Goal: Task Accomplishment & Management: Use online tool/utility

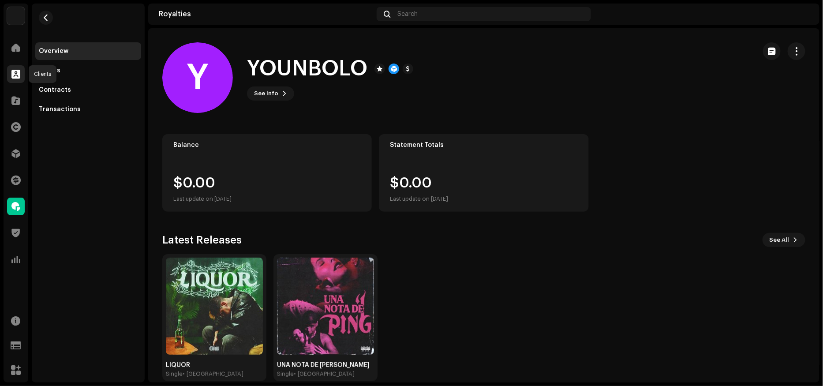
click at [18, 76] on span at bounding box center [15, 74] width 9 height 7
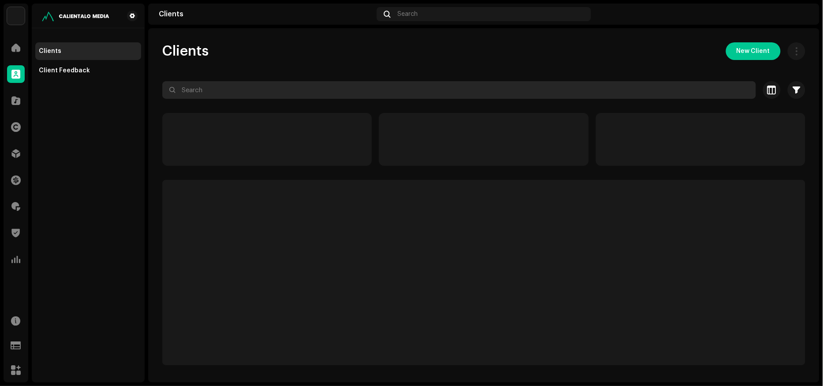
click at [258, 93] on input "text" at bounding box center [458, 90] width 593 height 18
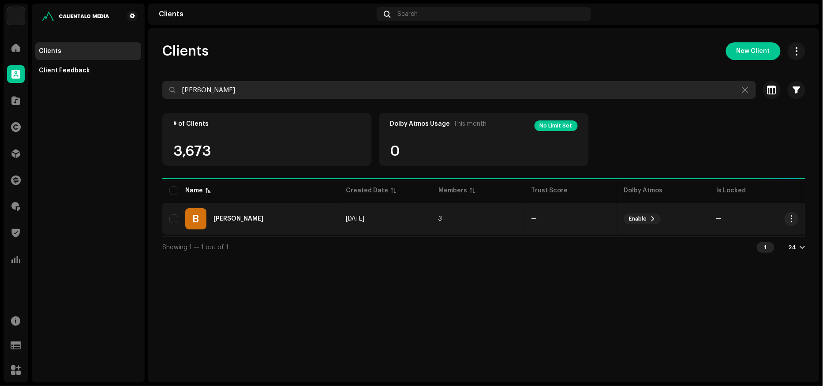
type input "[PERSON_NAME]"
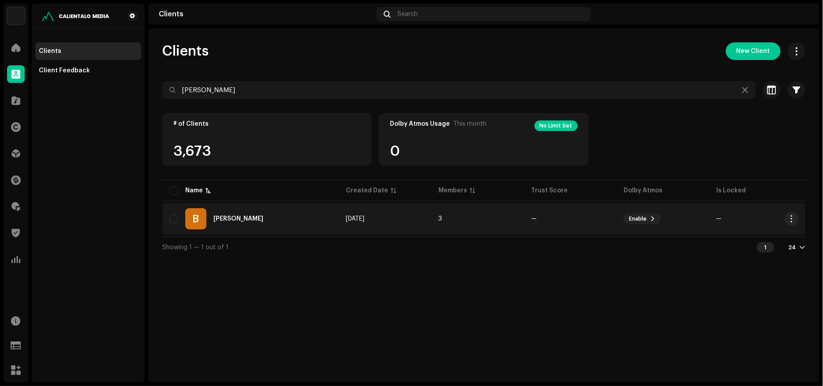
click at [265, 216] on div "B [PERSON_NAME]" at bounding box center [250, 218] width 162 height 21
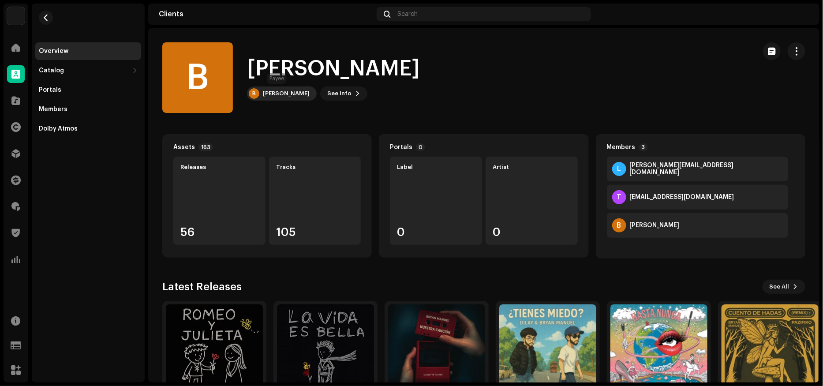
click at [283, 93] on div "[PERSON_NAME]" at bounding box center [286, 93] width 47 height 7
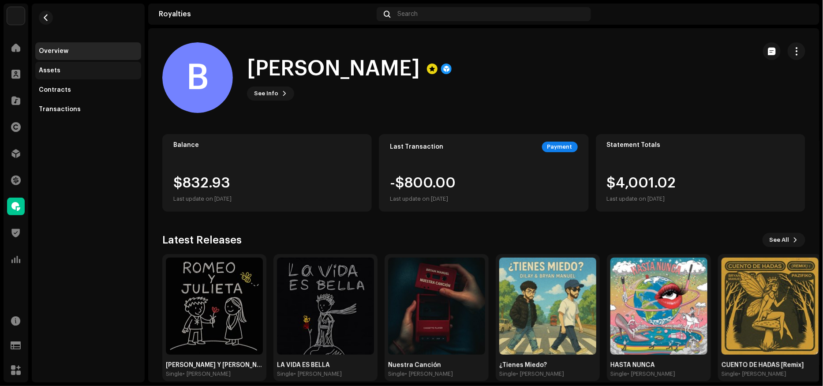
click at [50, 66] on div "Assets" at bounding box center [88, 71] width 106 height 18
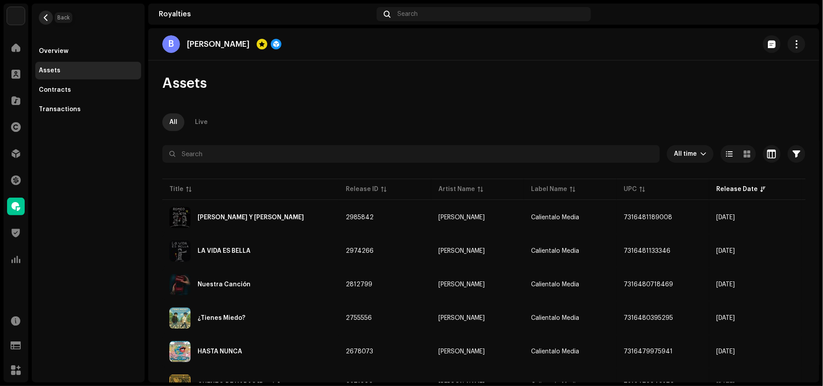
click at [44, 15] on span "button" at bounding box center [46, 17] width 7 height 7
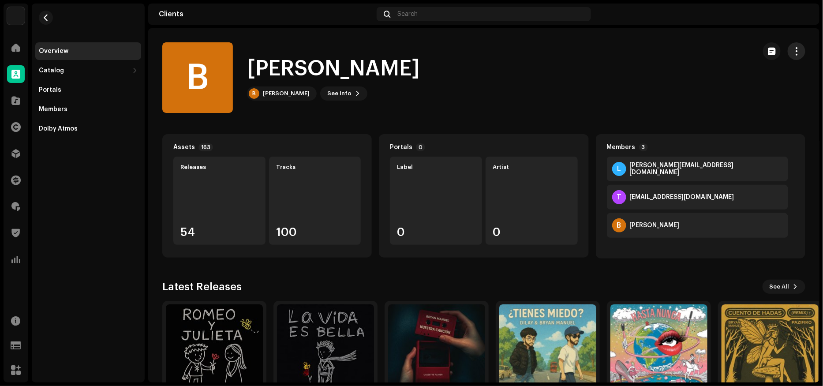
click at [792, 51] on span "button" at bounding box center [796, 51] width 8 height 7
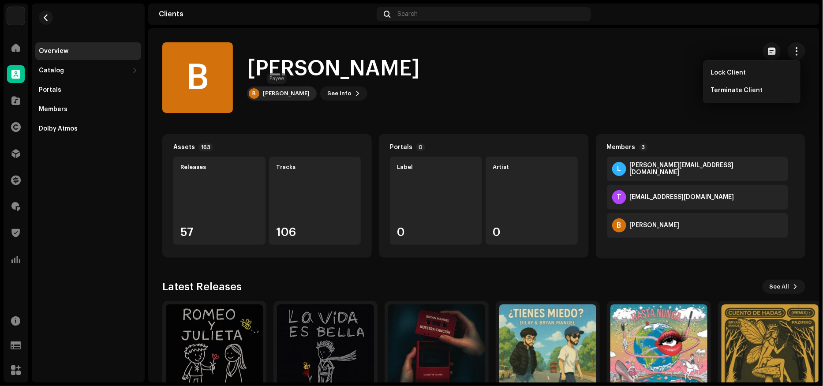
click at [290, 92] on div "[PERSON_NAME]" at bounding box center [286, 93] width 47 height 7
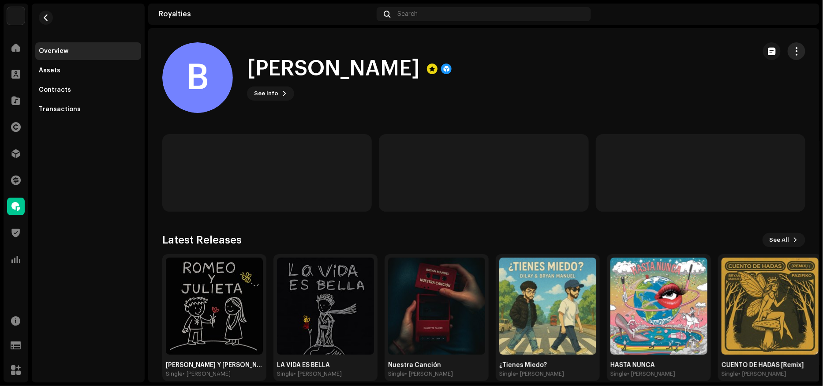
click at [787, 46] on button "button" at bounding box center [796, 51] width 18 height 18
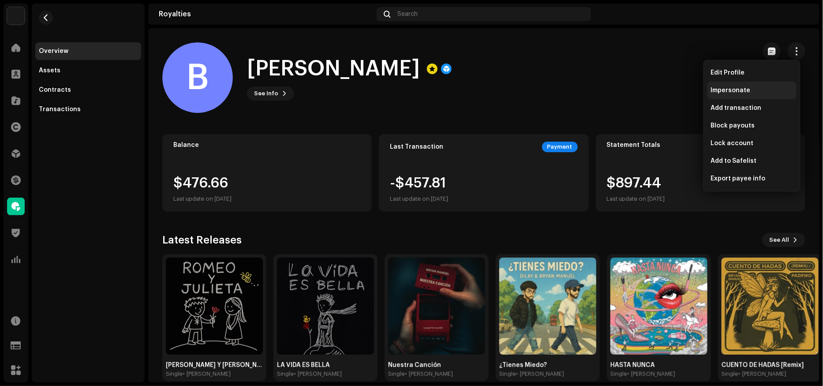
click at [735, 88] on span "Impersonate" at bounding box center [731, 90] width 40 height 7
